Goal: Transaction & Acquisition: Purchase product/service

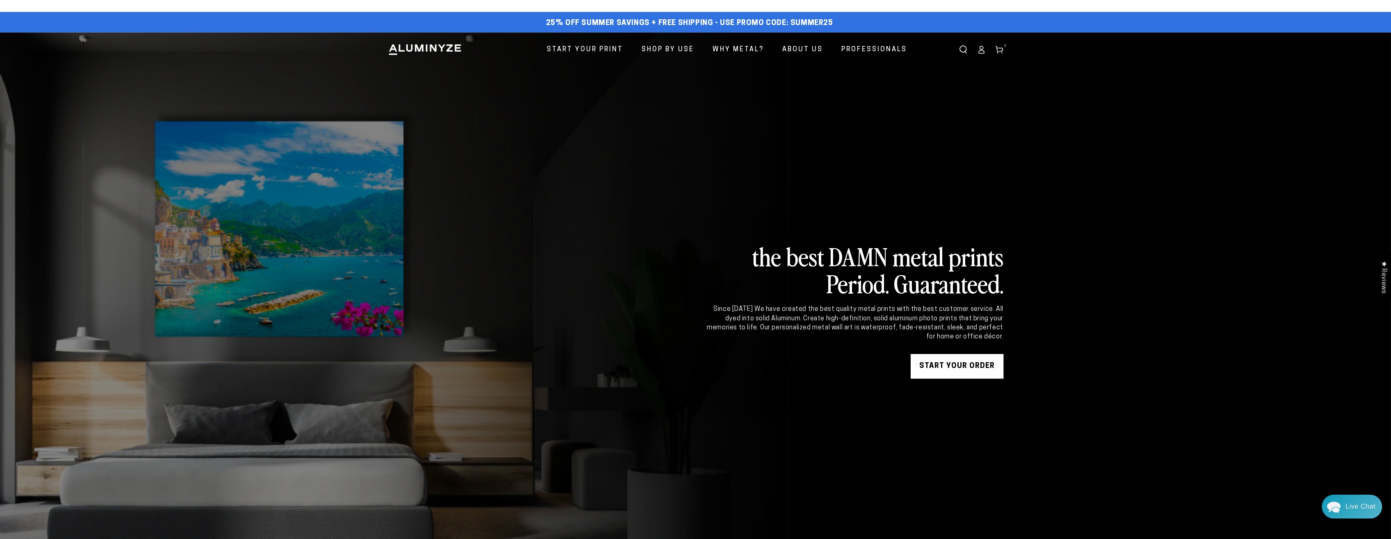
click at [977, 48] on icon at bounding box center [981, 50] width 8 height 8
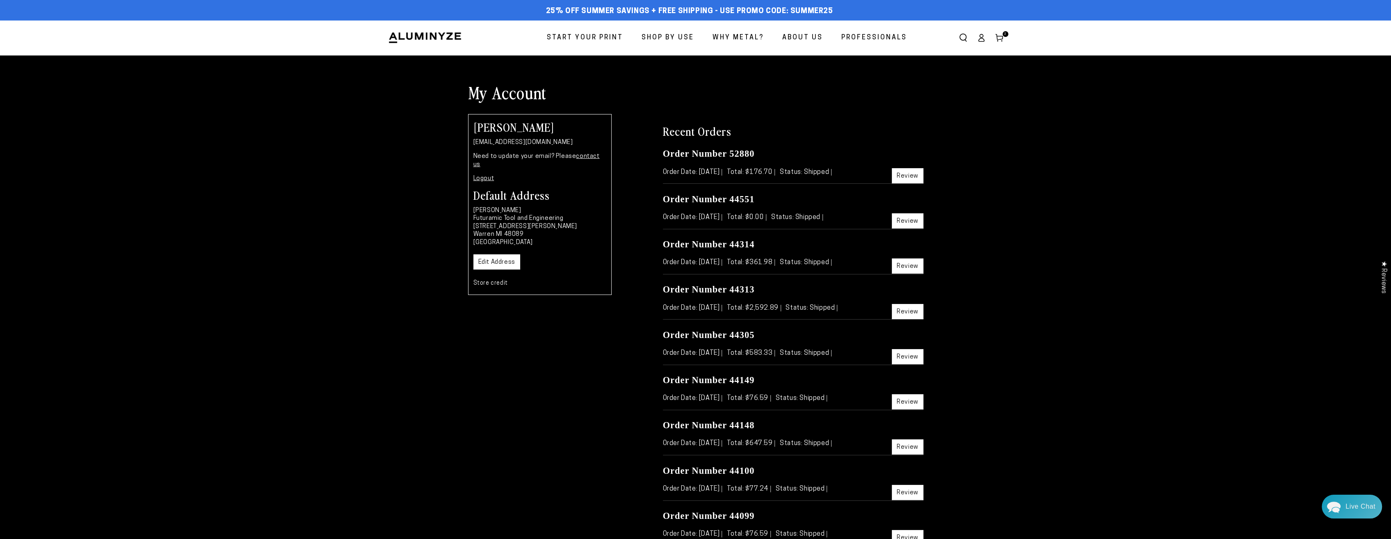
click at [1002, 37] on use at bounding box center [998, 37] width 7 height 7
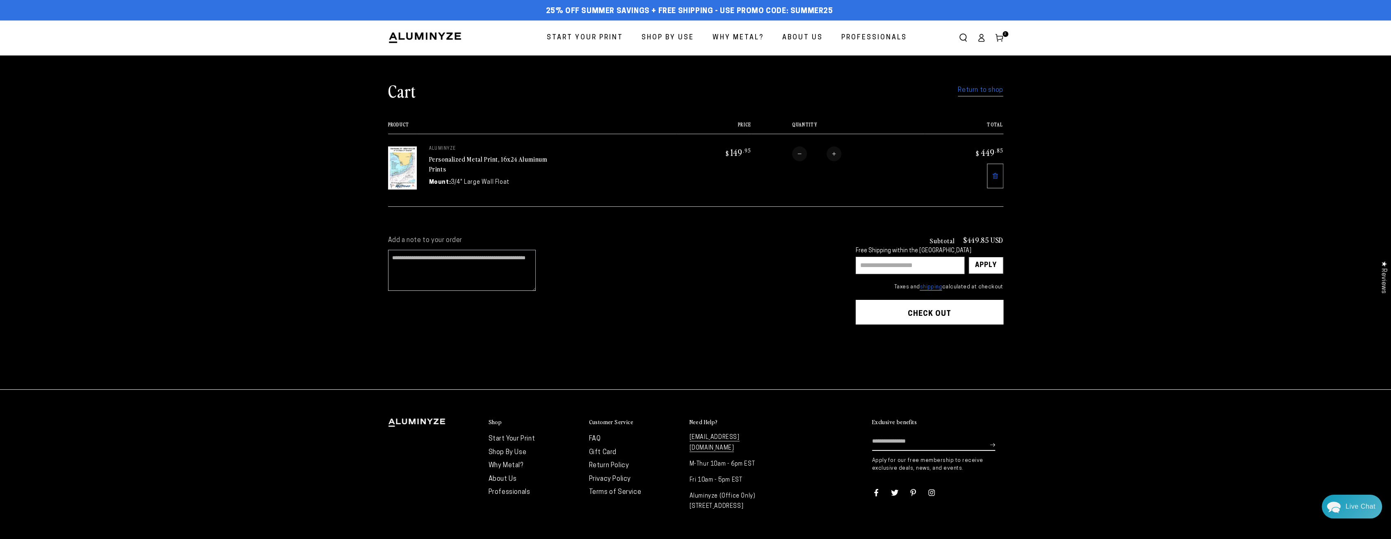
click at [917, 308] on button "Check out" at bounding box center [930, 312] width 148 height 25
